Goal: Information Seeking & Learning: Learn about a topic

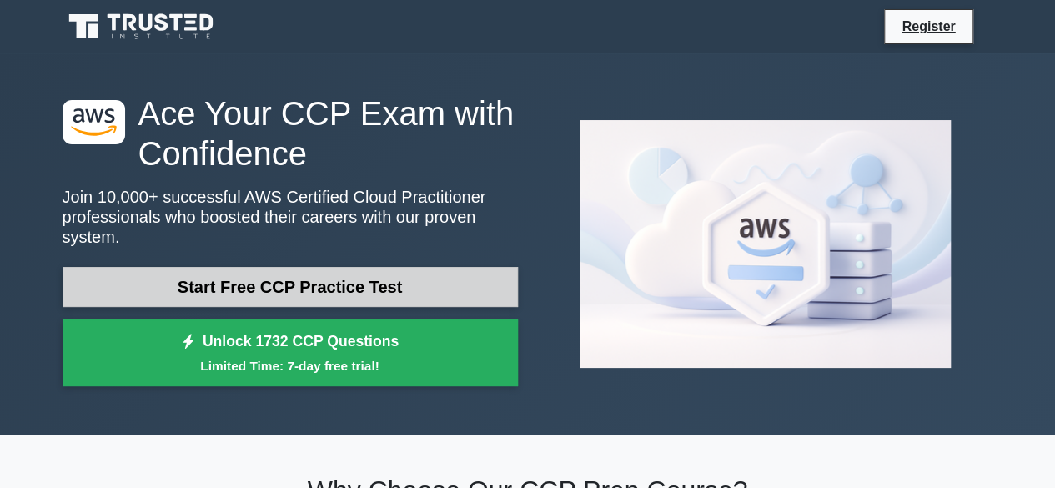
click at [395, 267] on link "Start Free CCP Practice Test" at bounding box center [290, 287] width 455 height 40
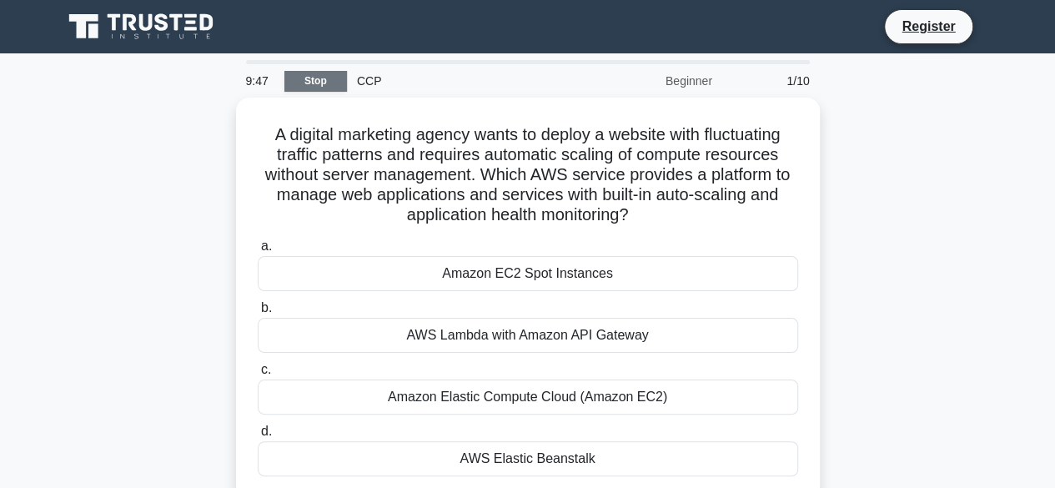
click at [310, 84] on link "Stop" at bounding box center [315, 81] width 63 height 21
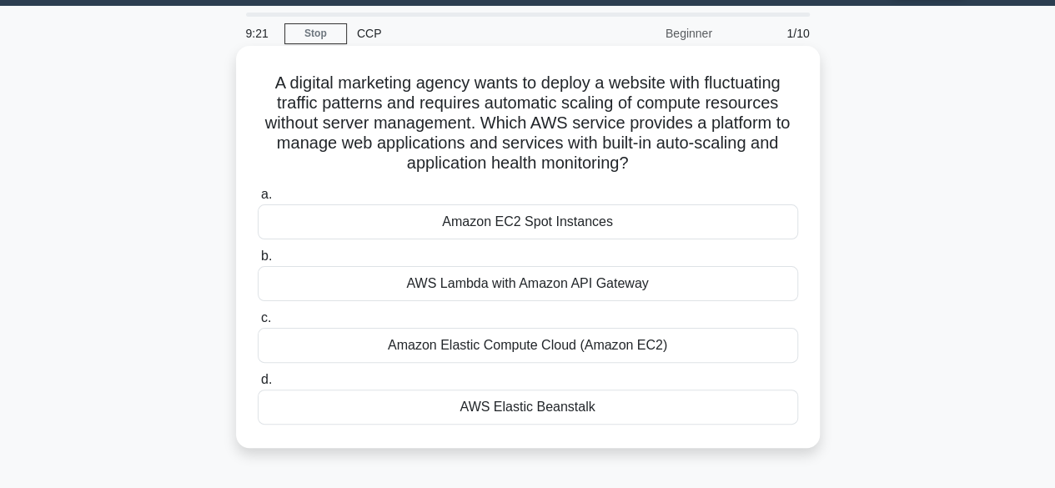
scroll to position [48, 0]
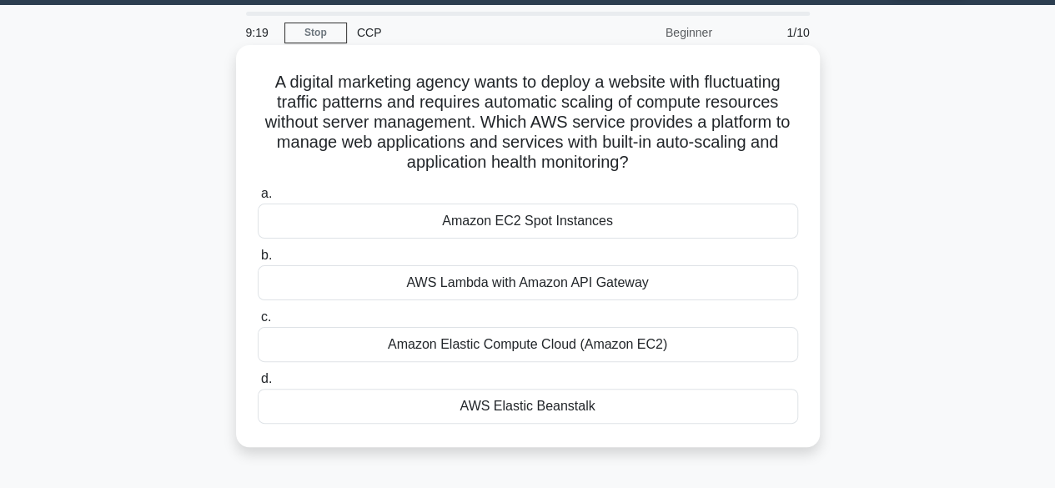
click at [482, 333] on div "Amazon Elastic Compute Cloud (Amazon EC2)" at bounding box center [528, 344] width 540 height 35
click at [258, 323] on input "c. Amazon Elastic Compute Cloud (Amazon EC2)" at bounding box center [258, 317] width 0 height 11
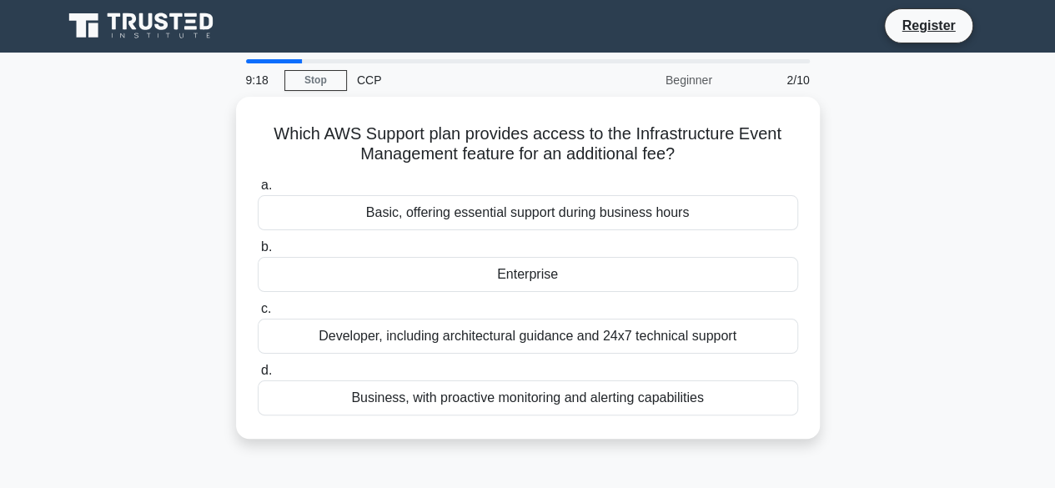
scroll to position [0, 0]
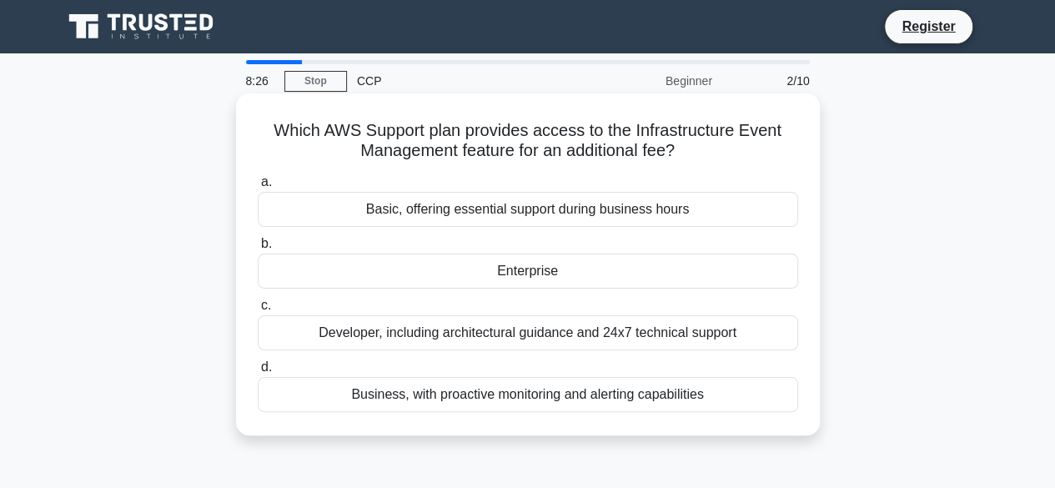
click at [447, 335] on div "Developer, including architectural guidance and 24x7 technical support" at bounding box center [528, 332] width 540 height 35
click at [258, 311] on input "c. Developer, including architectural guidance and 24x7 technical support" at bounding box center [258, 305] width 0 height 11
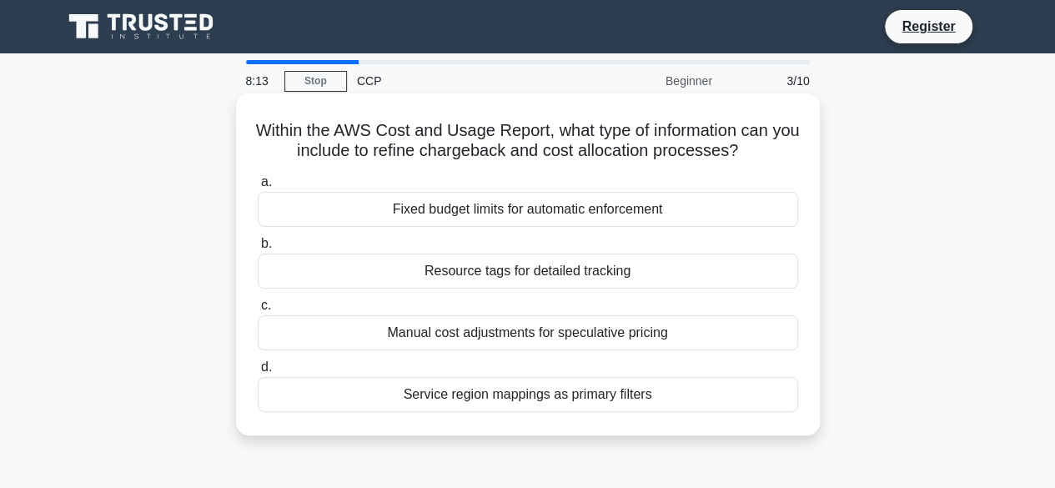
click at [445, 326] on div "Manual cost adjustments for speculative pricing" at bounding box center [528, 332] width 540 height 35
click at [258, 311] on input "c. Manual cost adjustments for speculative pricing" at bounding box center [258, 305] width 0 height 11
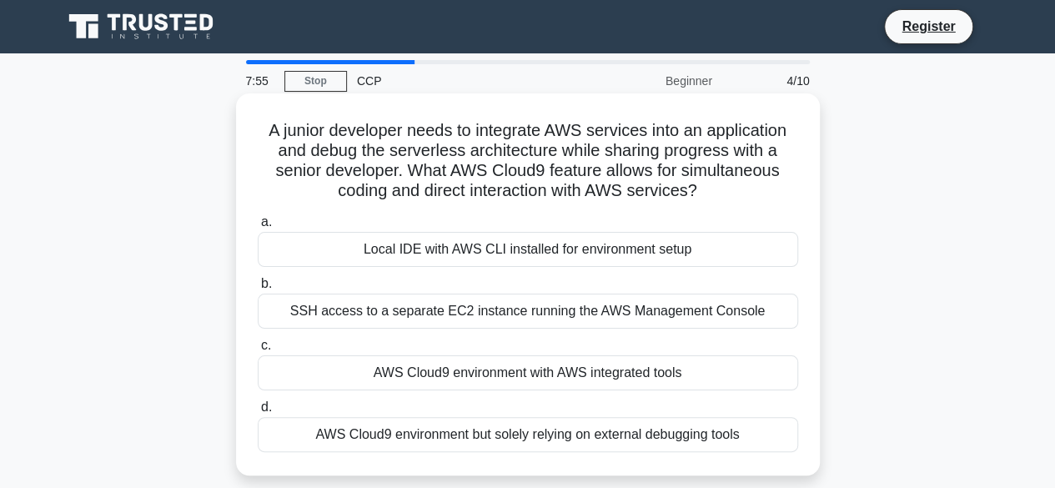
click at [627, 257] on div "Local IDE with AWS CLI installed for environment setup" at bounding box center [528, 249] width 540 height 35
click at [258, 228] on input "a. Local IDE with AWS CLI installed for environment setup" at bounding box center [258, 222] width 0 height 11
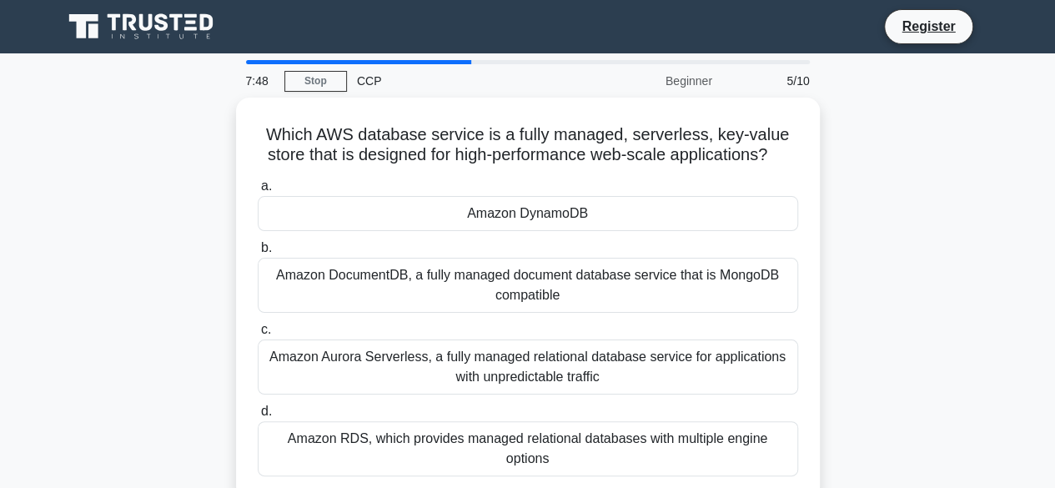
scroll to position [3, 0]
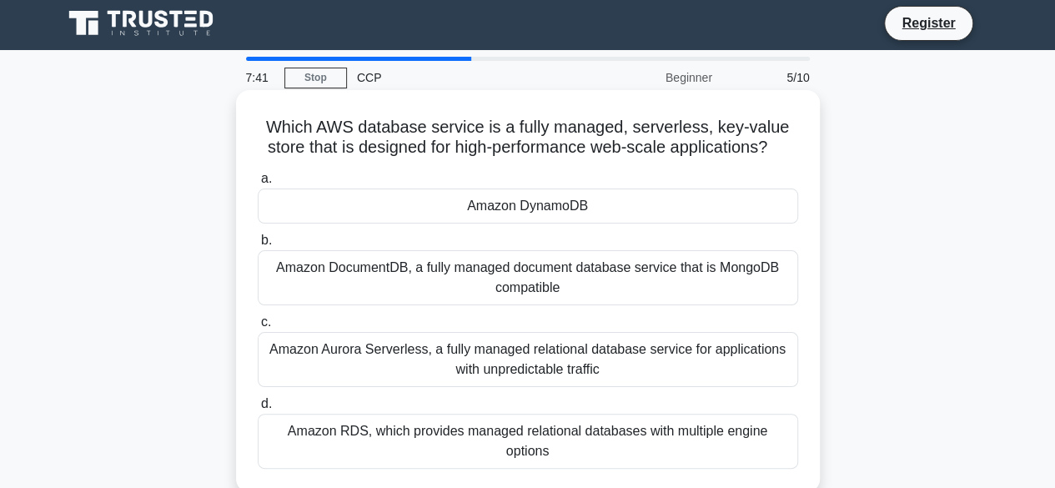
drag, startPoint x: 939, startPoint y: 358, endPoint x: 689, endPoint y: 160, distance: 318.9
click at [689, 160] on div "Which AWS database service is a fully managed, serverless, key-value store that…" at bounding box center [528, 305] width 951 height 422
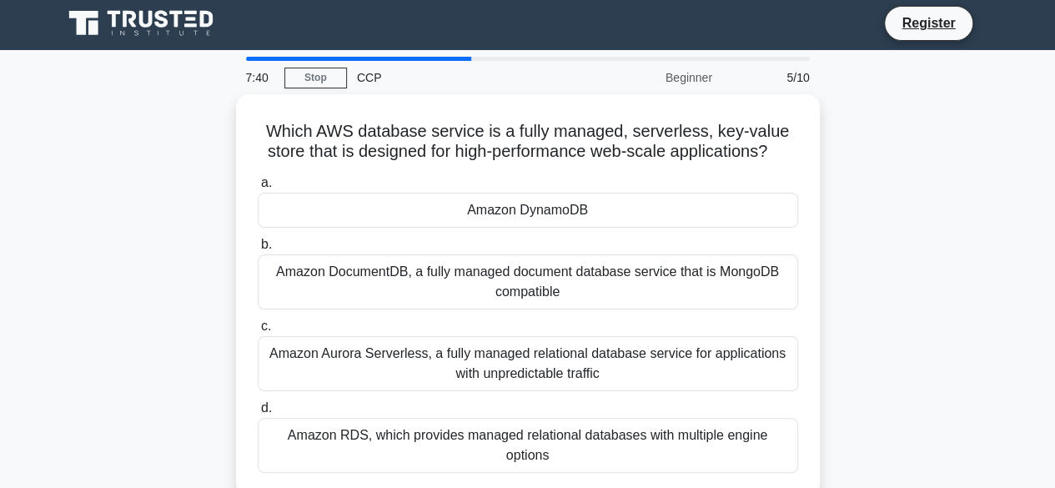
click at [902, 271] on div "Which AWS database service is a fully managed, serverless, key-value store that…" at bounding box center [528, 305] width 951 height 422
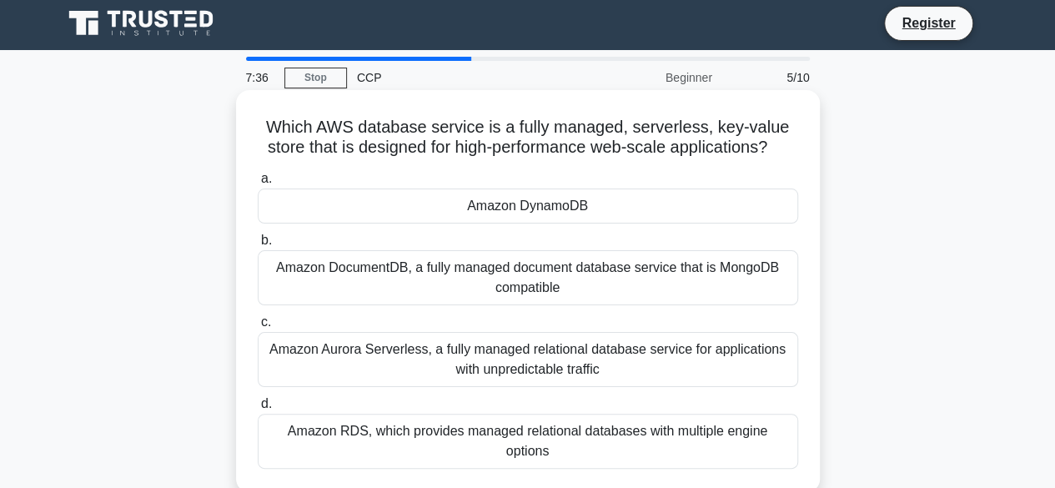
click at [667, 194] on div "Amazon DynamoDB" at bounding box center [528, 206] width 540 height 35
click at [258, 184] on input "a. Amazon DynamoDB" at bounding box center [258, 178] width 0 height 11
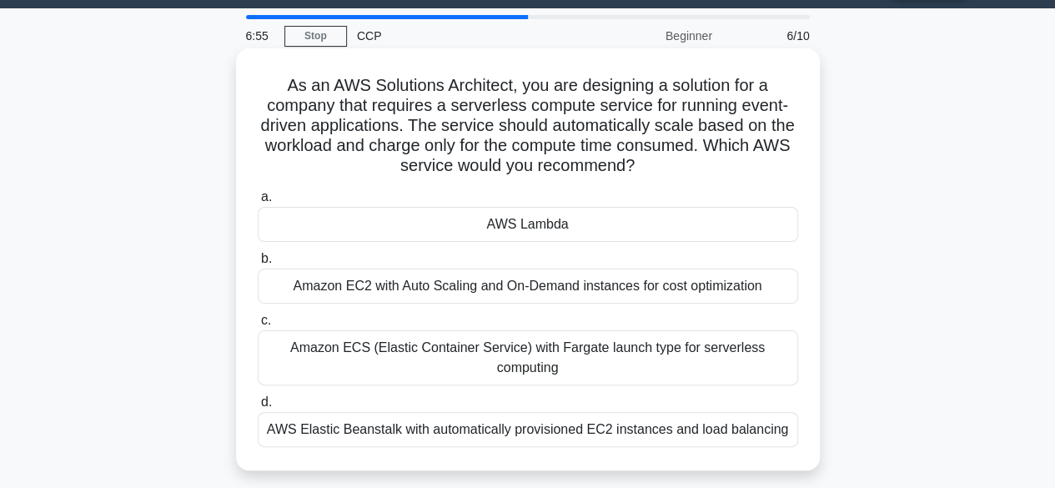
scroll to position [60, 0]
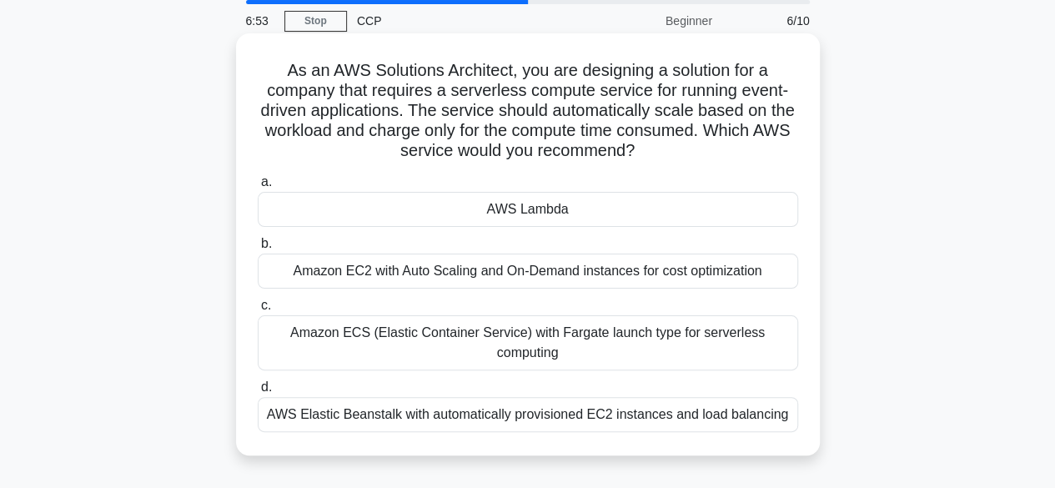
click at [537, 206] on div "AWS Lambda" at bounding box center [528, 209] width 540 height 35
click at [258, 188] on input "a. AWS Lambda" at bounding box center [258, 182] width 0 height 11
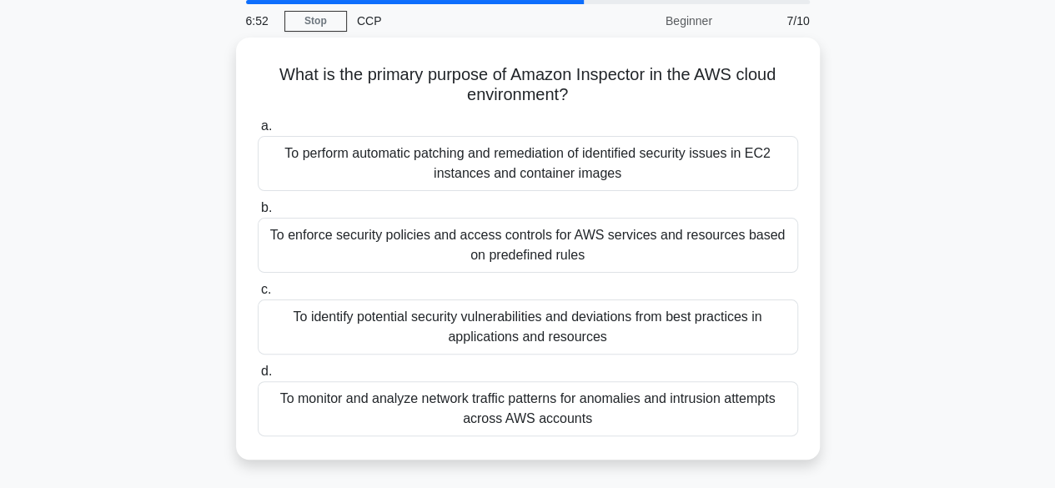
scroll to position [0, 0]
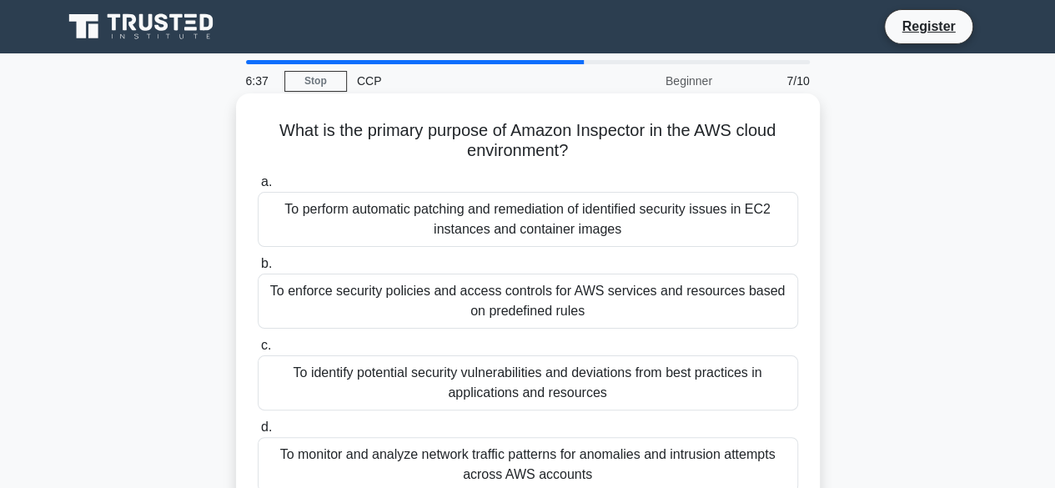
click at [315, 299] on div "To enforce security policies and access controls for AWS services and resources…" at bounding box center [528, 301] width 540 height 55
click at [258, 269] on input "b. To enforce security policies and access controls for AWS services and resour…" at bounding box center [258, 264] width 0 height 11
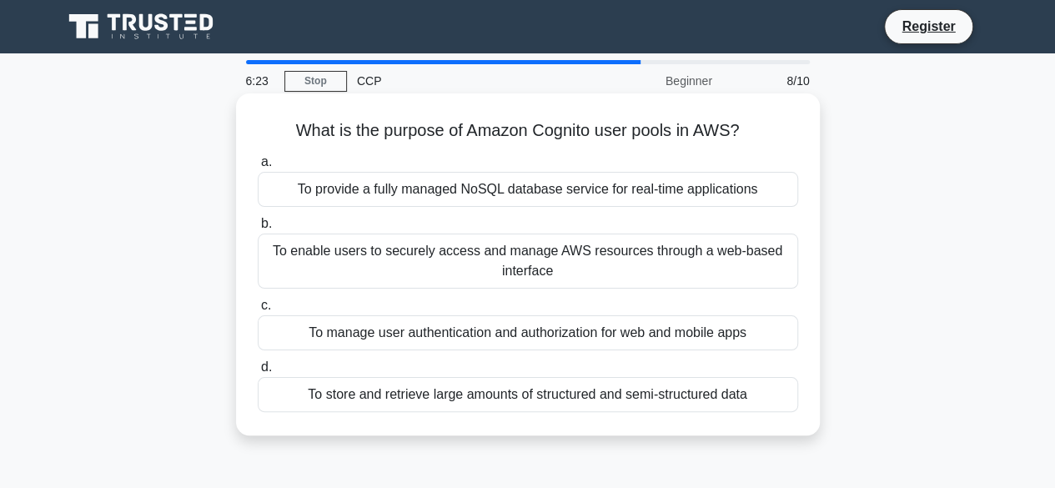
click at [402, 269] on div "To enable users to securely access and manage AWS resources through a web-based…" at bounding box center [528, 261] width 540 height 55
click at [258, 229] on input "b. To enable users to securely access and manage AWS resources through a web-ba…" at bounding box center [258, 224] width 0 height 11
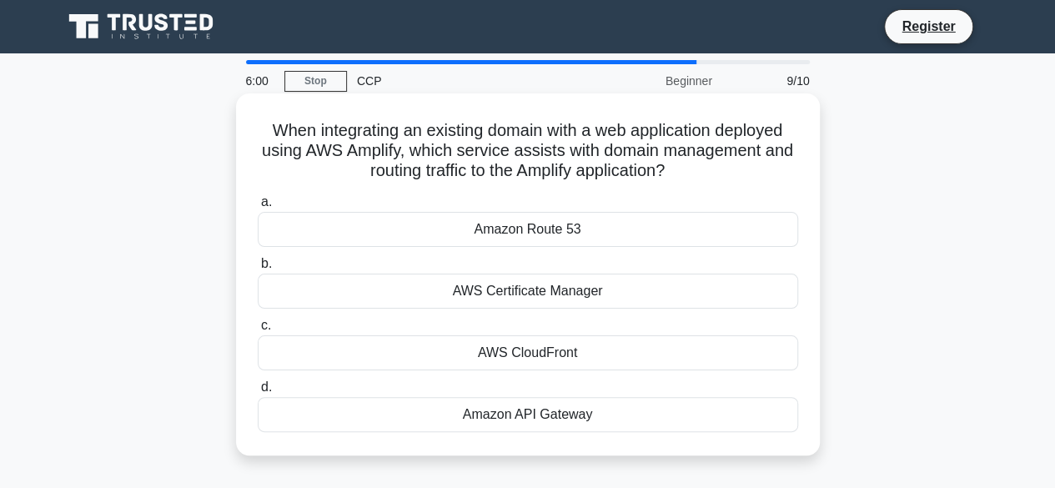
click at [584, 232] on div "Amazon Route 53" at bounding box center [528, 229] width 540 height 35
click at [258, 208] on input "a. Amazon Route 53" at bounding box center [258, 202] width 0 height 11
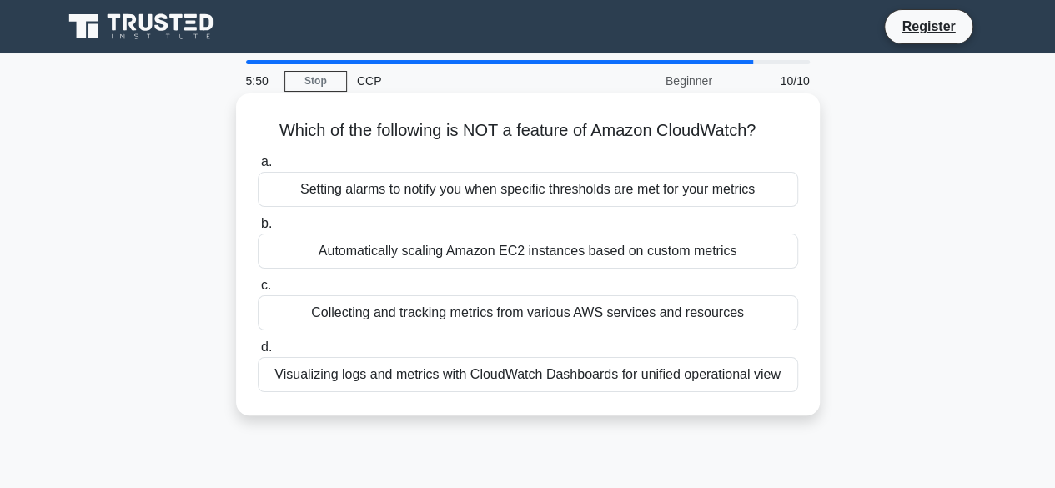
click at [657, 243] on div "Automatically scaling Amazon EC2 instances based on custom metrics" at bounding box center [528, 251] width 540 height 35
click at [258, 229] on input "b. Automatically scaling Amazon EC2 instances based on custom metrics" at bounding box center [258, 224] width 0 height 11
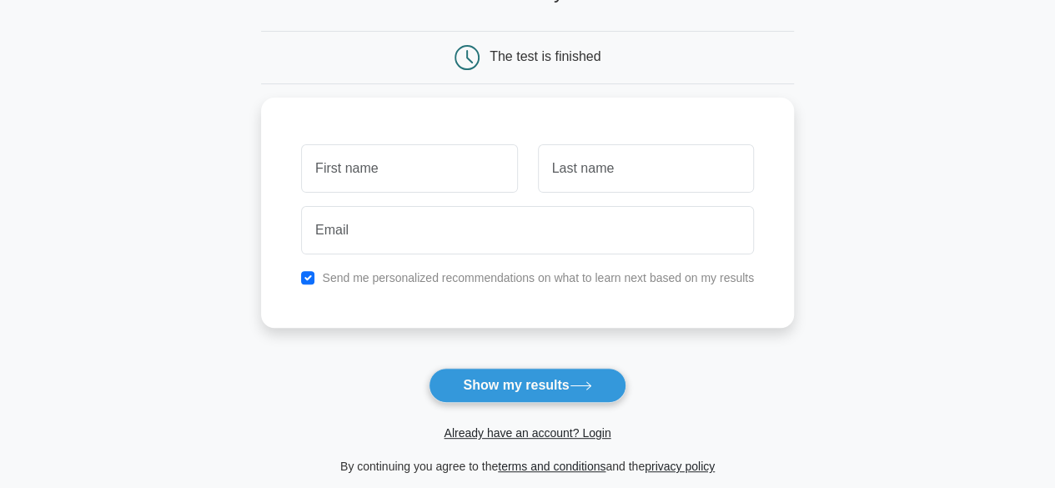
scroll to position [138, 0]
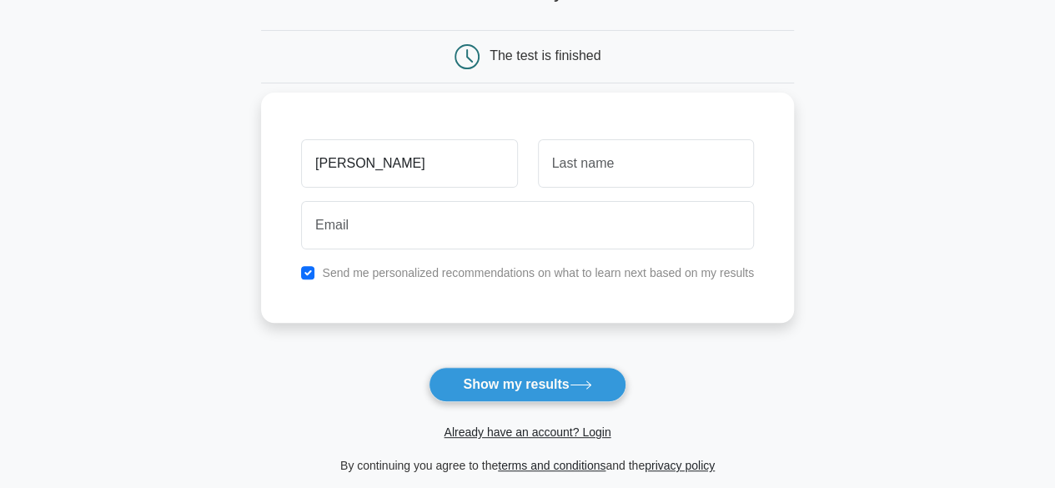
type input "srija"
click at [554, 171] on input "text" at bounding box center [646, 163] width 216 height 48
type input "c"
click at [407, 148] on input "srija" at bounding box center [409, 163] width 216 height 48
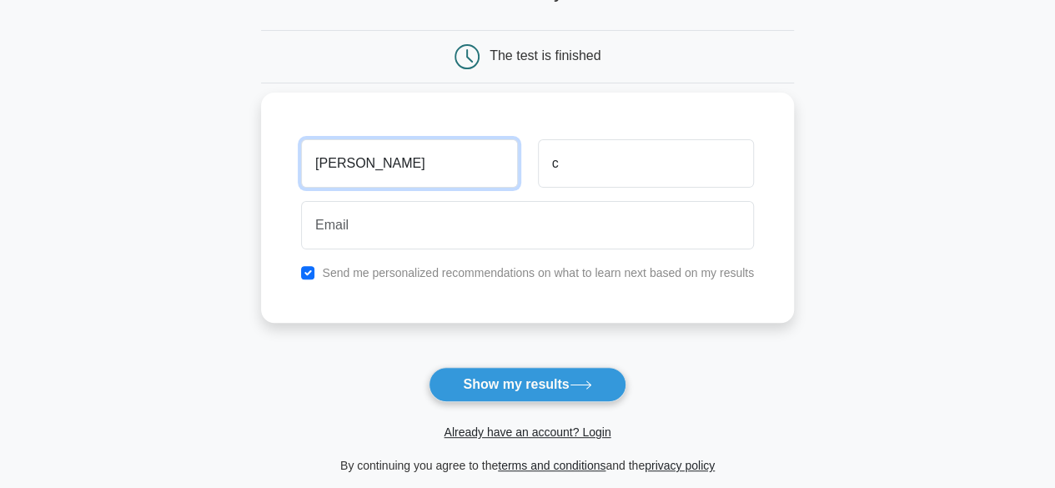
click at [407, 148] on input "srija" at bounding box center [409, 163] width 216 height 48
type input "challa"
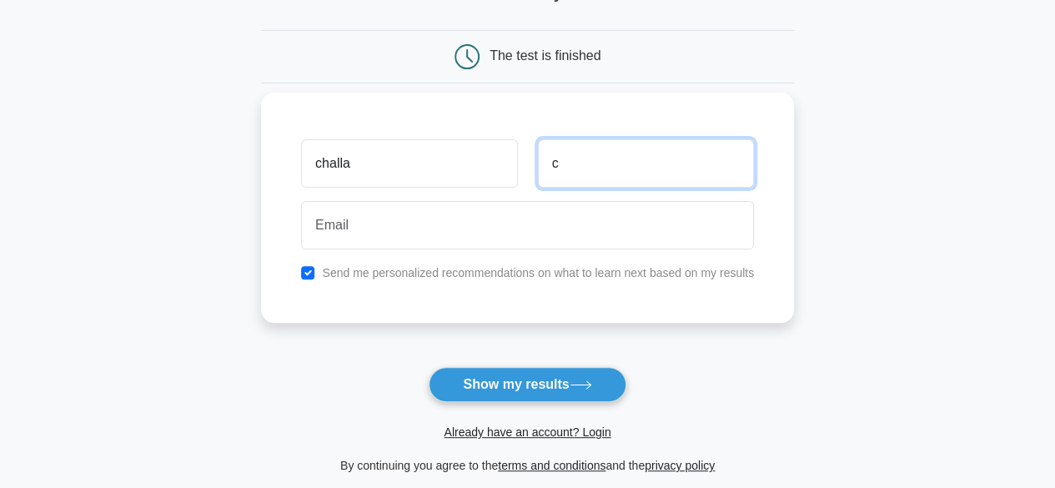
click at [585, 168] on input "c" at bounding box center [646, 163] width 216 height 48
type input "srija"
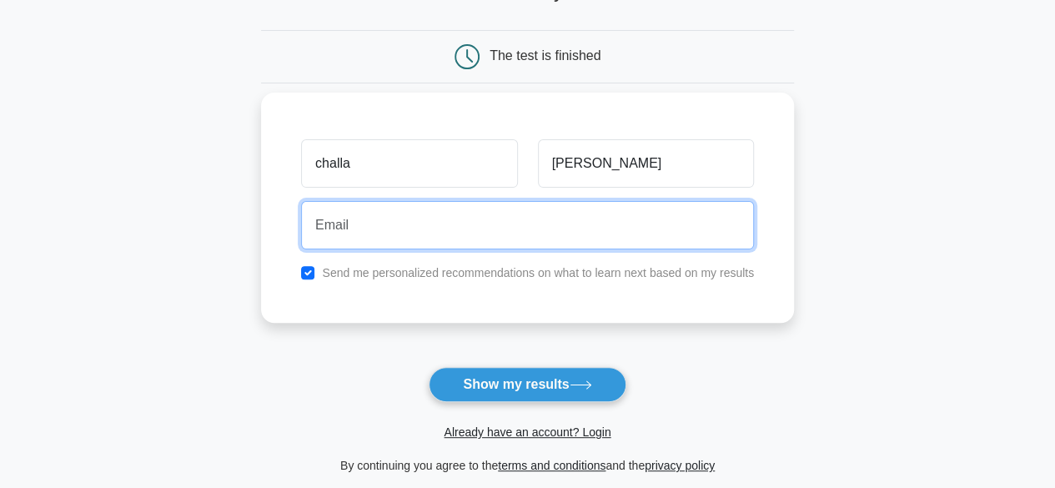
click at [526, 214] on input "email" at bounding box center [527, 225] width 453 height 48
type input "srijachalla2003@gmail.com"
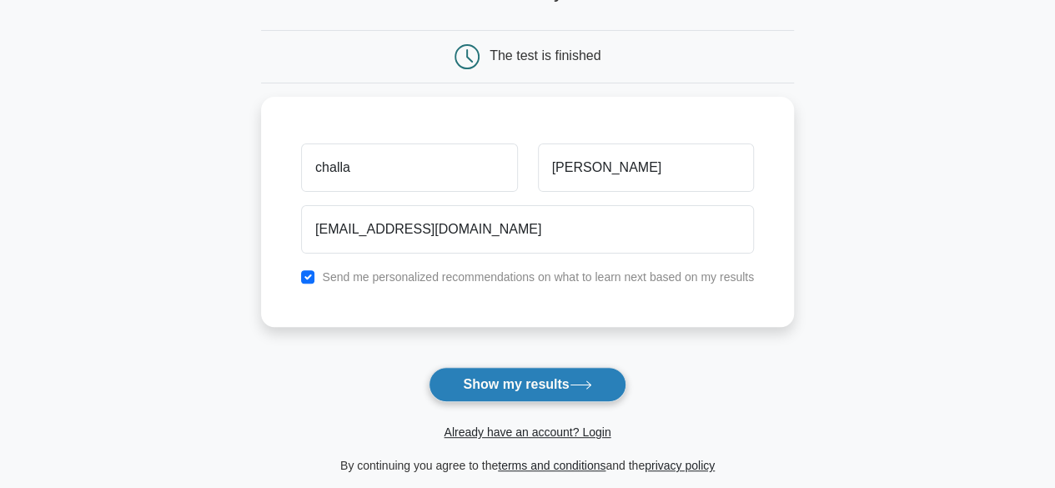
click at [489, 390] on button "Show my results" at bounding box center [527, 384] width 197 height 35
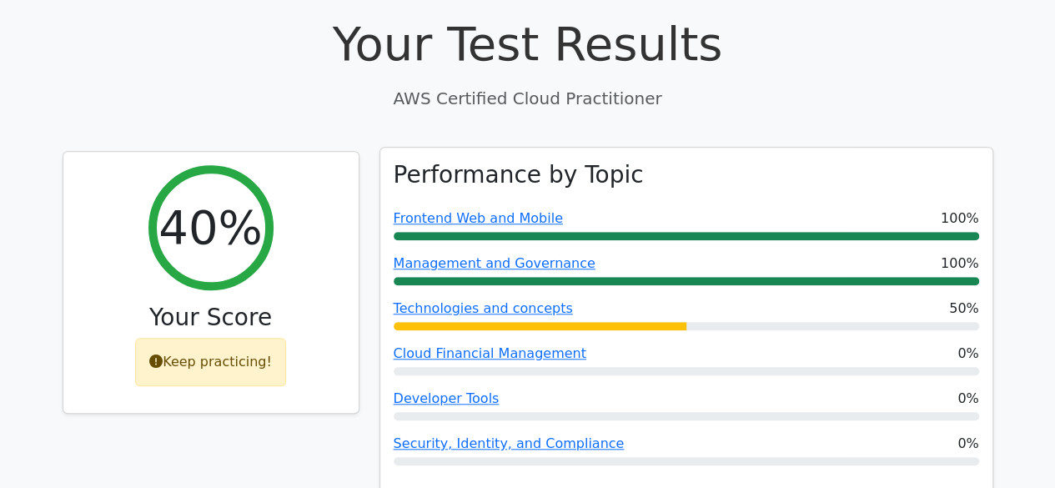
scroll to position [586, 0]
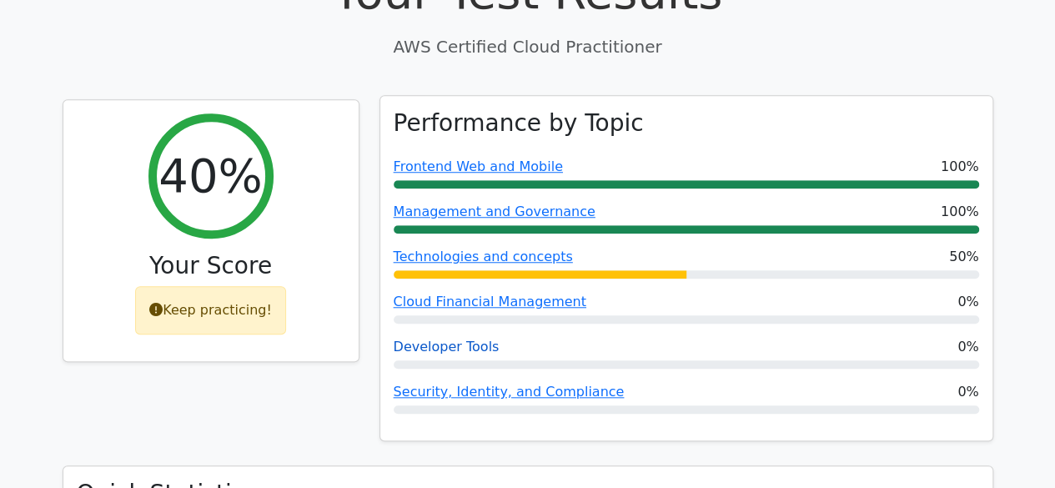
click at [468, 339] on link "Developer Tools" at bounding box center [447, 347] width 106 height 16
click at [411, 339] on link "Developer Tools" at bounding box center [447, 347] width 106 height 16
click at [459, 294] on link "Cloud Financial Management" at bounding box center [490, 302] width 193 height 16
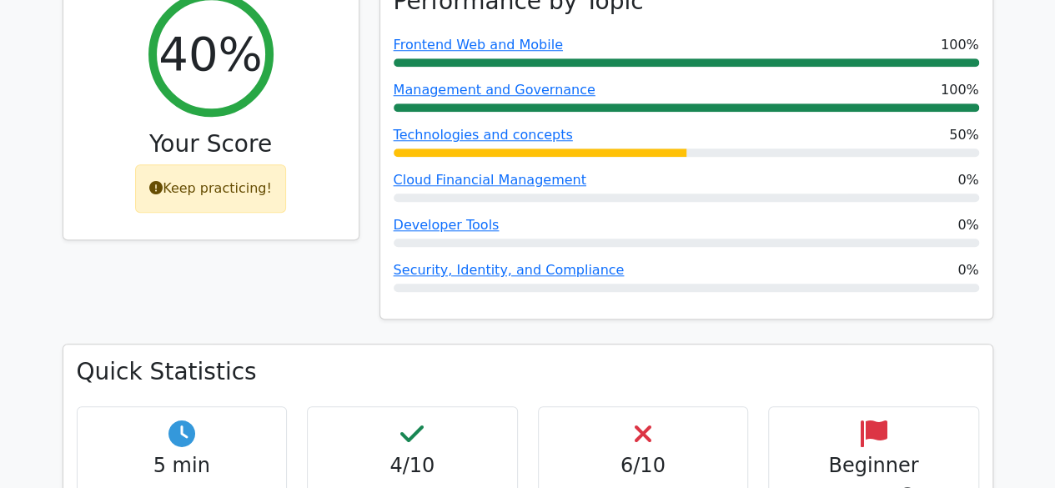
scroll to position [709, 0]
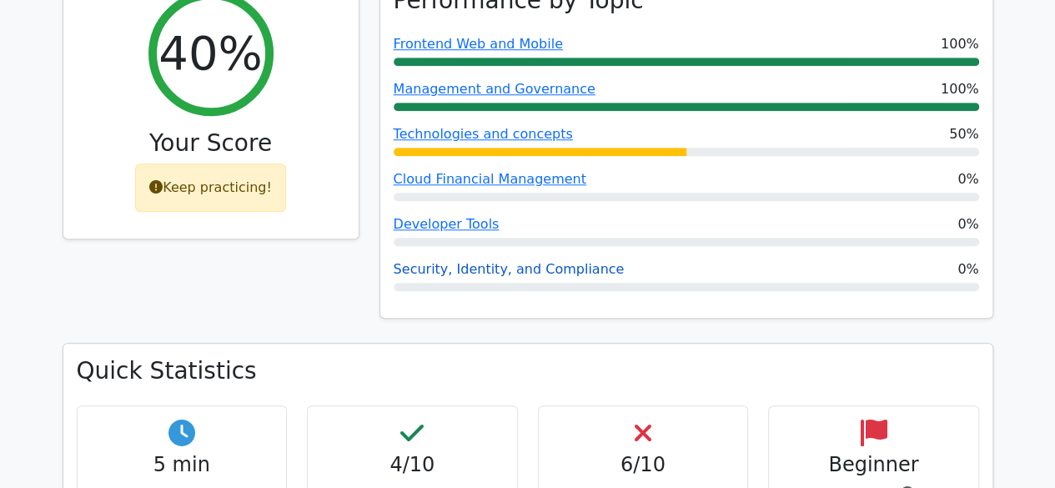
click at [455, 261] on link "Security, Identity, and Compliance" at bounding box center [509, 269] width 231 height 16
click at [460, 261] on link "Security, Identity, and Compliance" at bounding box center [509, 269] width 231 height 16
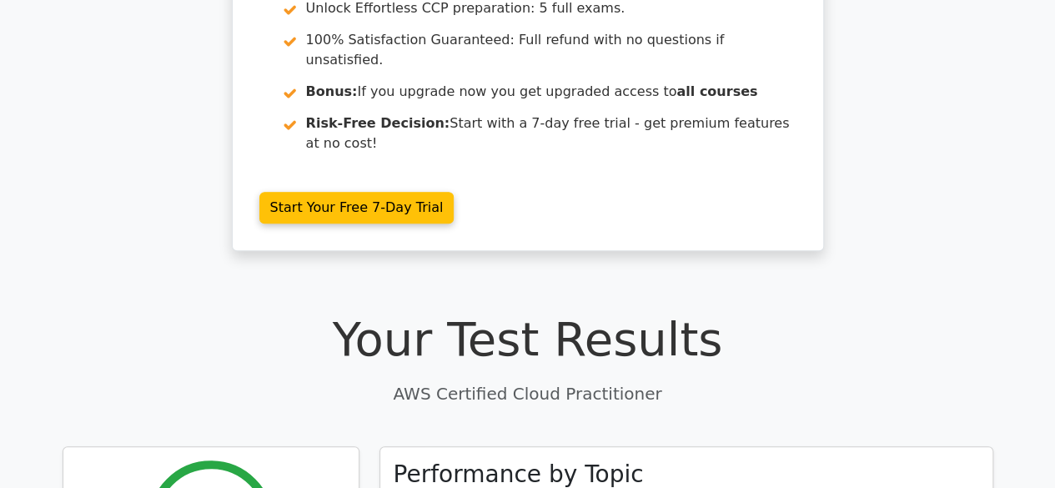
scroll to position [0, 0]
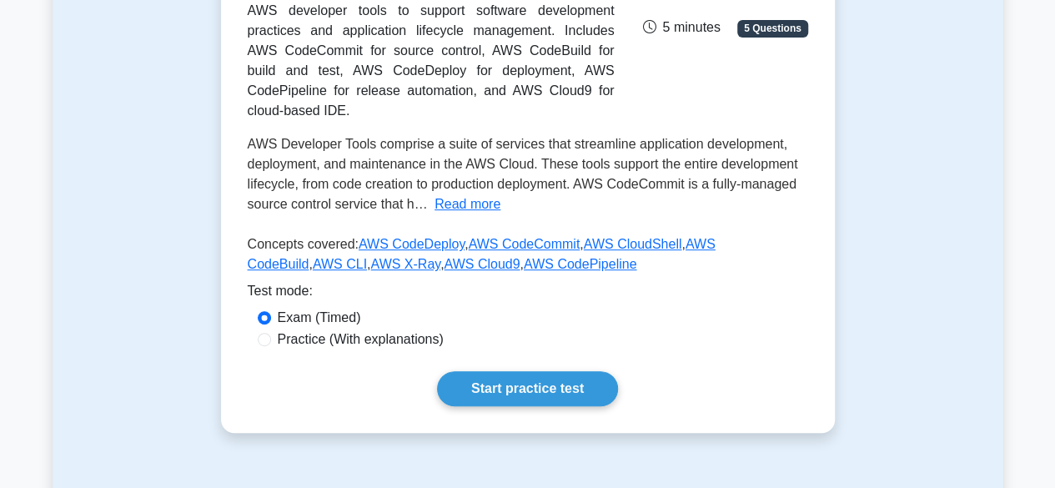
scroll to position [325, 0]
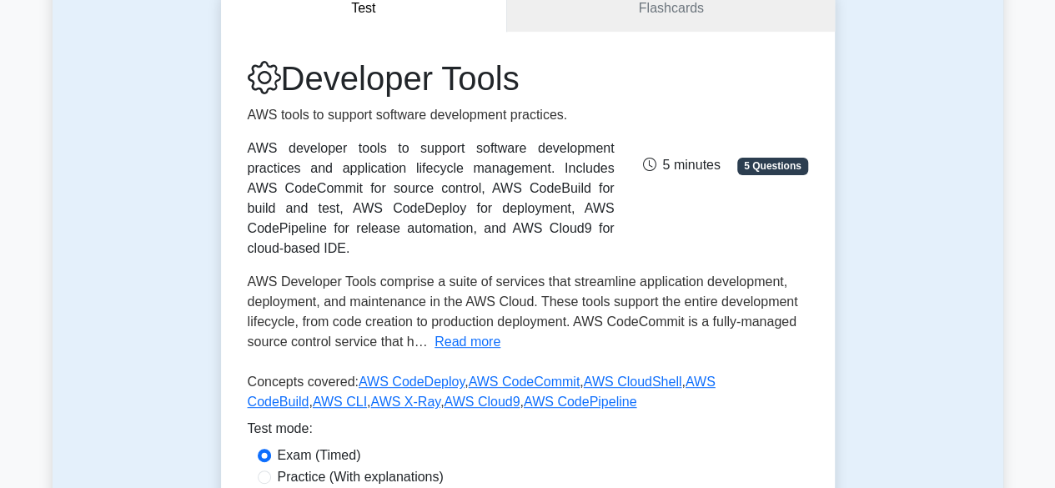
scroll to position [189, 0]
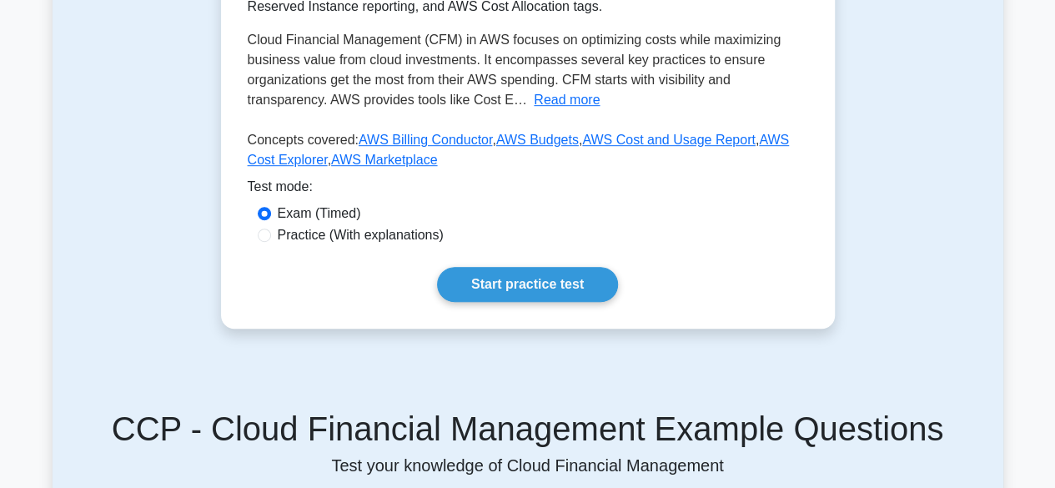
scroll to position [432, 0]
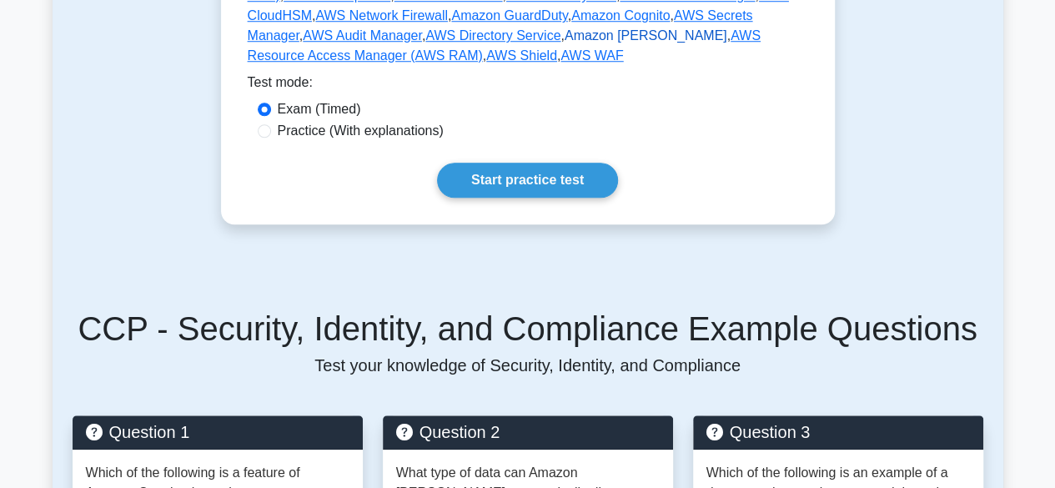
scroll to position [706, 0]
